Goal: Use online tool/utility: Utilize a website feature to perform a specific function

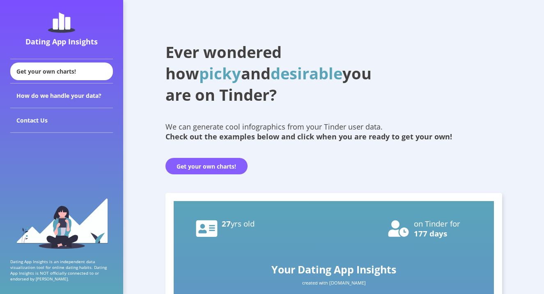
click at [208, 168] on button "Get your own charts!" at bounding box center [206, 166] width 82 height 16
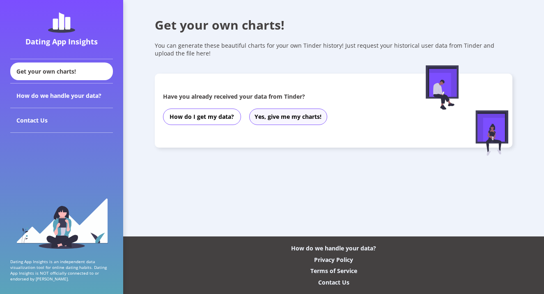
click at [282, 117] on button "Yes, give me my charts!" at bounding box center [288, 116] width 78 height 16
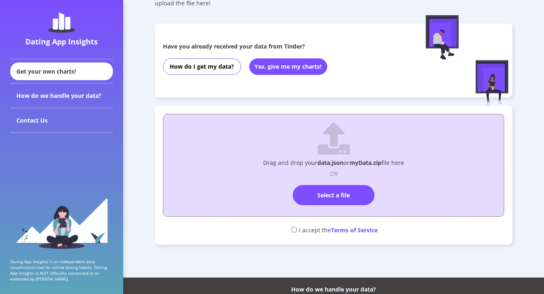
scroll to position [68, 0]
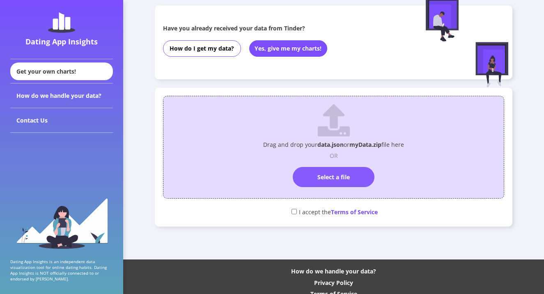
click at [336, 180] on label "Select a file" at bounding box center [334, 177] width 82 height 20
click at [334, 163] on input "Select a file" at bounding box center [334, 163] width 0 height 0
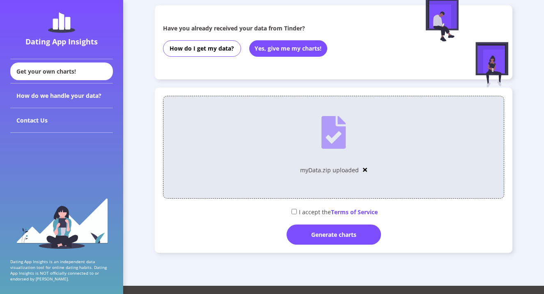
click at [292, 213] on input "checkbox" at bounding box center [294, 211] width 5 height 5
checkbox input "true"
click at [347, 247] on div "Drag and drop your data.json or myData.zip file here OR Select a file myData.zi…" at bounding box center [334, 169] width 358 height 165
click at [339, 237] on div "Generate charts" at bounding box center [334, 234] width 94 height 20
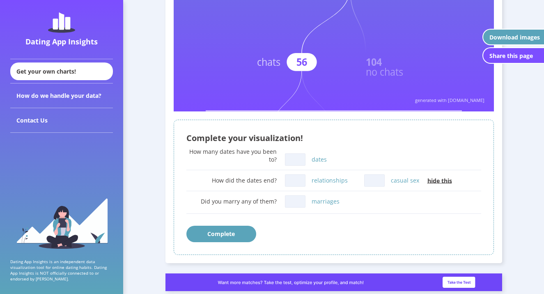
scroll to position [334, 0]
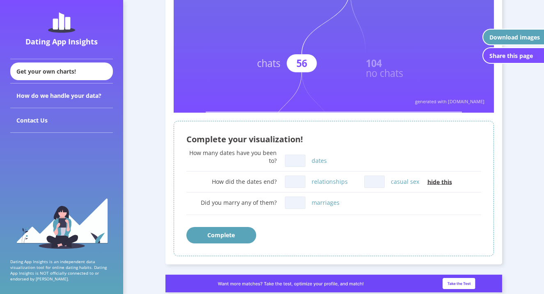
click at [296, 162] on input "dates" at bounding box center [295, 160] width 21 height 12
click at [297, 161] on input "dates" at bounding box center [295, 160] width 21 height 12
type input "3"
click at [349, 154] on div "How many dates have you been to? 3 dates" at bounding box center [333, 159] width 295 height 20
click at [375, 179] on input "casual sex" at bounding box center [374, 181] width 21 height 12
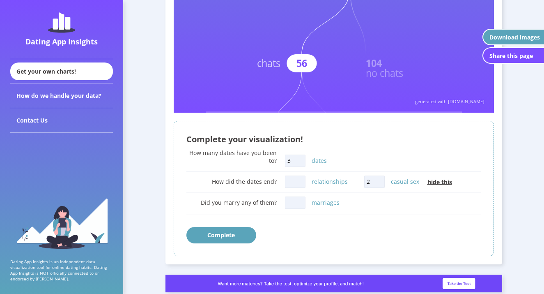
type input "2"
click at [296, 204] on input "marriages" at bounding box center [295, 202] width 21 height 12
type input "0"
click at [335, 241] on div "Complete" at bounding box center [333, 235] width 295 height 16
drag, startPoint x: 301, startPoint y: 164, endPoint x: 266, endPoint y: 163, distance: 34.9
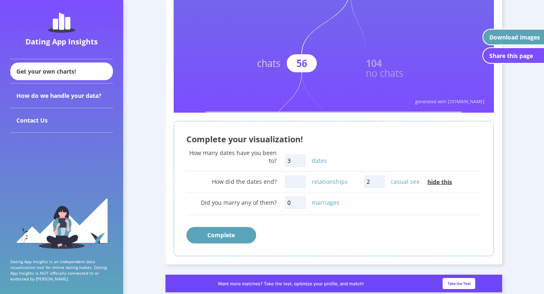
click at [266, 163] on div "How many dates have you been to? 3 dates" at bounding box center [333, 159] width 295 height 20
type input "4"
drag, startPoint x: 379, startPoint y: 183, endPoint x: 337, endPoint y: 182, distance: 41.9
click at [337, 183] on div "How did the dates end? relationships 2 casual sex hide this" at bounding box center [333, 181] width 295 height 16
type input "1"
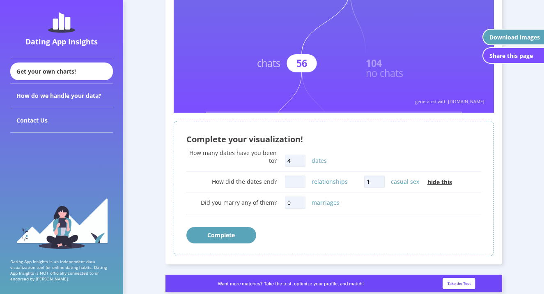
click at [425, 207] on div "Did you marry any of them? 0 marriages" at bounding box center [333, 206] width 295 height 24
click at [298, 178] on input "relationships" at bounding box center [295, 181] width 21 height 12
type input "0"
click at [355, 234] on div "Complete" at bounding box center [333, 235] width 295 height 16
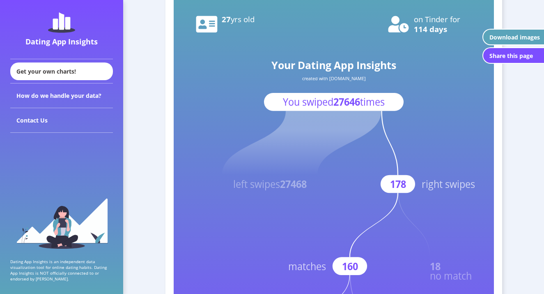
scroll to position [0, 0]
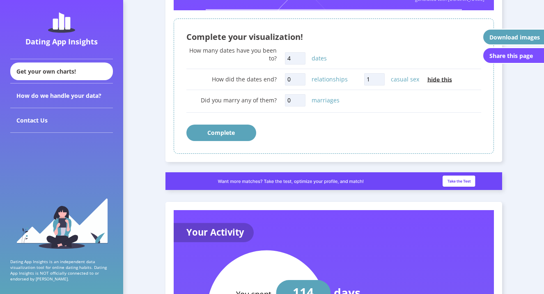
click at [235, 137] on button "Complete" at bounding box center [221, 132] width 70 height 16
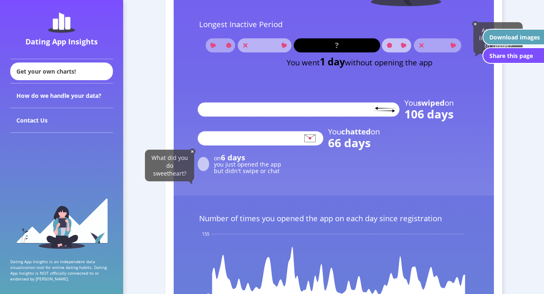
scroll to position [958, 0]
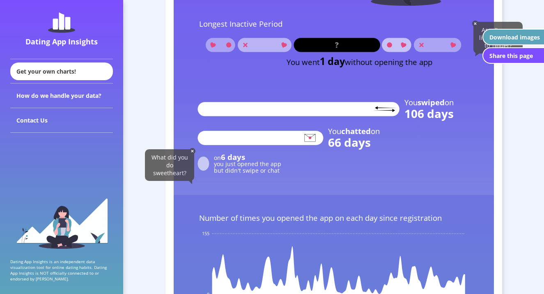
click at [193, 152] on img at bounding box center [192, 151] width 6 height 6
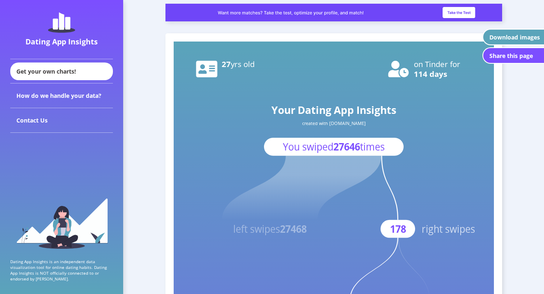
scroll to position [0, 0]
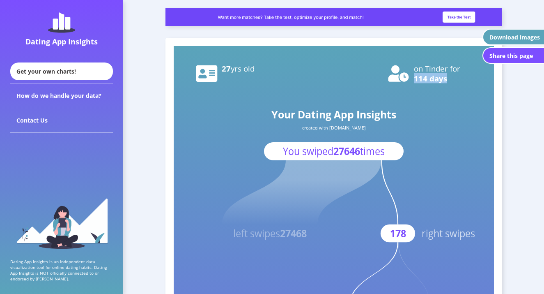
drag, startPoint x: 415, startPoint y: 79, endPoint x: 446, endPoint y: 80, distance: 30.8
click at [445, 80] on text "114 days" at bounding box center [430, 78] width 33 height 10
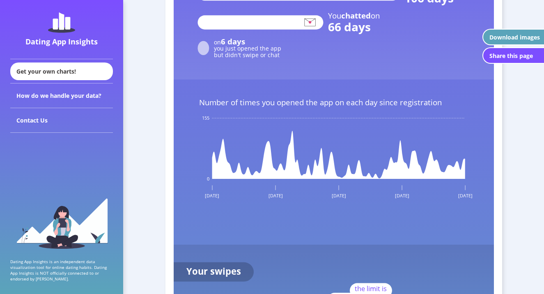
scroll to position [1079, 0]
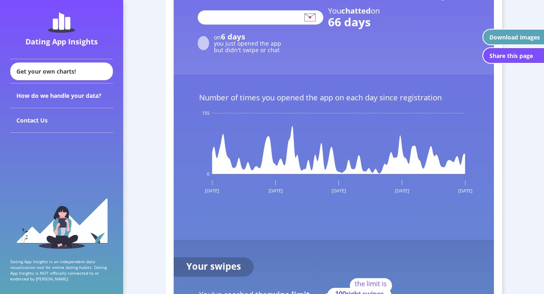
click at [223, 154] on icon at bounding box center [338, 150] width 253 height 48
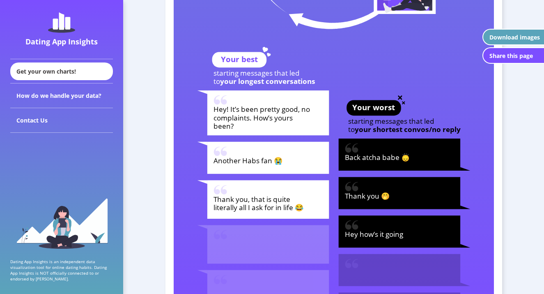
scroll to position [2371, 0]
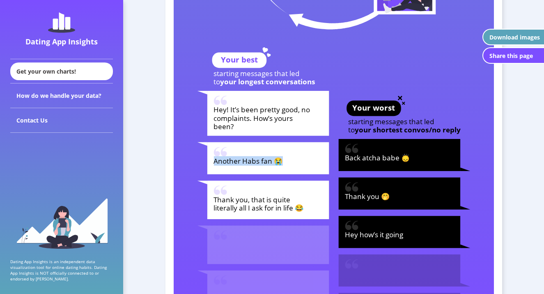
drag, startPoint x: 280, startPoint y: 160, endPoint x: 218, endPoint y: 162, distance: 61.2
click at [216, 163] on tspan "Another Habs fan 😭" at bounding box center [248, 160] width 69 height 9
click at [218, 162] on tspan "Another Habs fan 😭" at bounding box center [248, 160] width 69 height 9
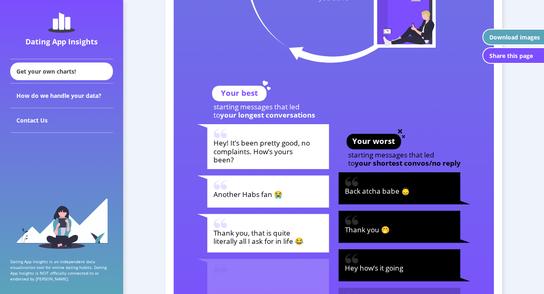
scroll to position [2337, 0]
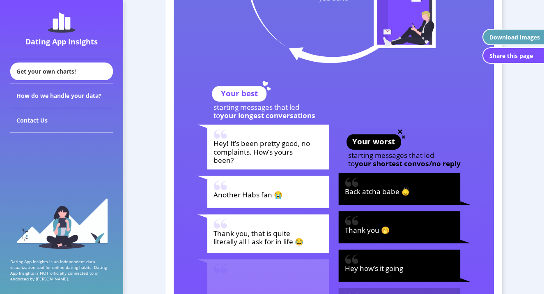
drag, startPoint x: 215, startPoint y: 134, endPoint x: 234, endPoint y: 135, distance: 18.9
click at [234, 135] on g "Hey! It’s been pretty good, no complaints. How’s yours been?" at bounding box center [263, 146] width 132 height 45
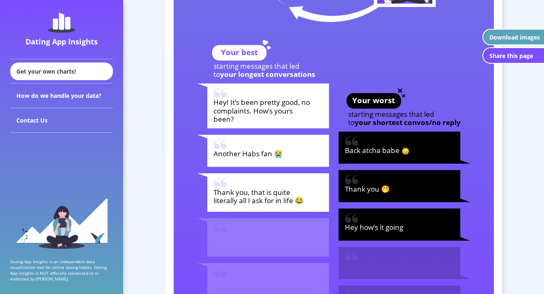
scroll to position [2382, 0]
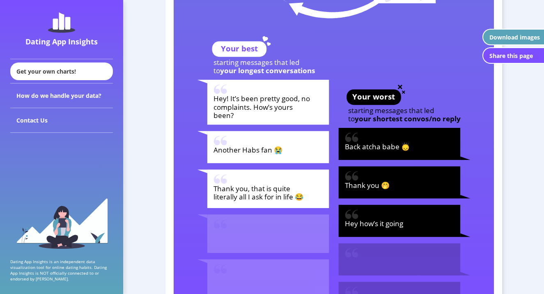
drag, startPoint x: 282, startPoint y: 149, endPoint x: 290, endPoint y: 149, distance: 8.2
click at [290, 149] on rect at bounding box center [268, 147] width 122 height 32
click at [308, 195] on rect at bounding box center [268, 189] width 122 height 39
click at [308, 194] on rect at bounding box center [268, 189] width 122 height 39
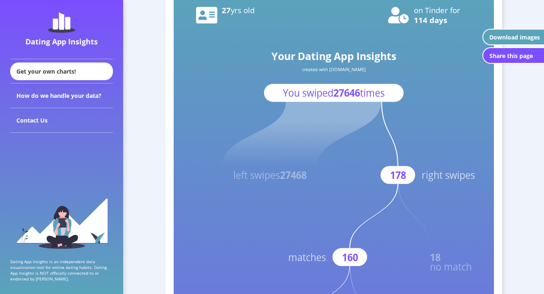
scroll to position [0, 0]
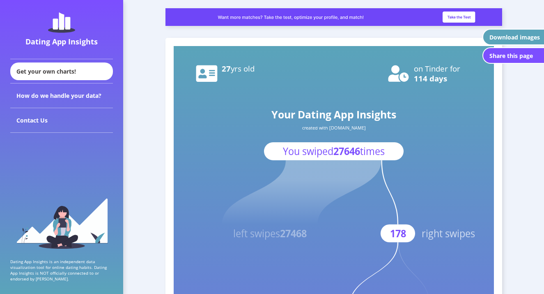
click at [519, 37] on div "Download images" at bounding box center [515, 37] width 51 height 8
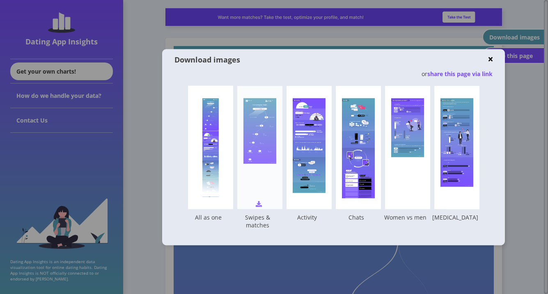
click at [259, 205] on img at bounding box center [259, 203] width 6 height 6
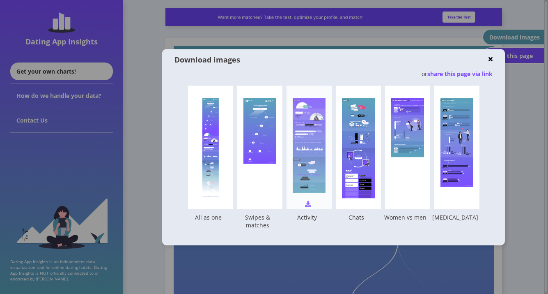
click at [309, 205] on img at bounding box center [308, 203] width 6 height 6
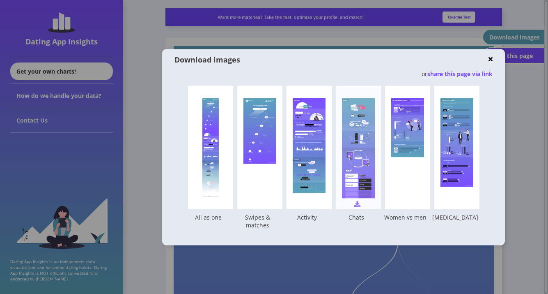
click at [358, 205] on img at bounding box center [357, 203] width 6 height 6
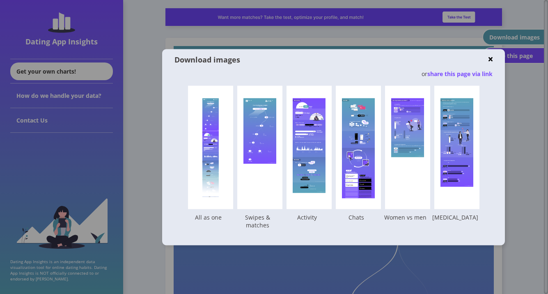
click at [490, 60] on img at bounding box center [491, 59] width 4 height 6
